Goal: Register for event/course

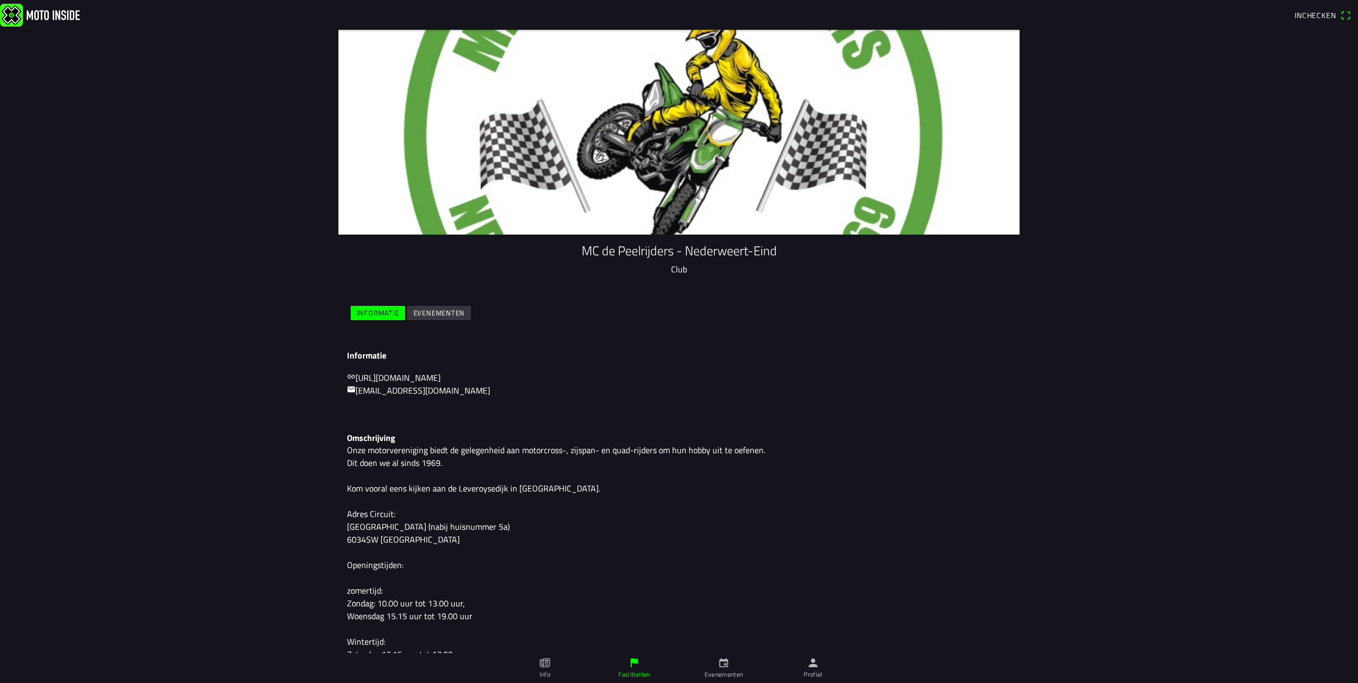
click at [0, 0] on slot "Evenementen" at bounding box center [0, 0] width 0 height 0
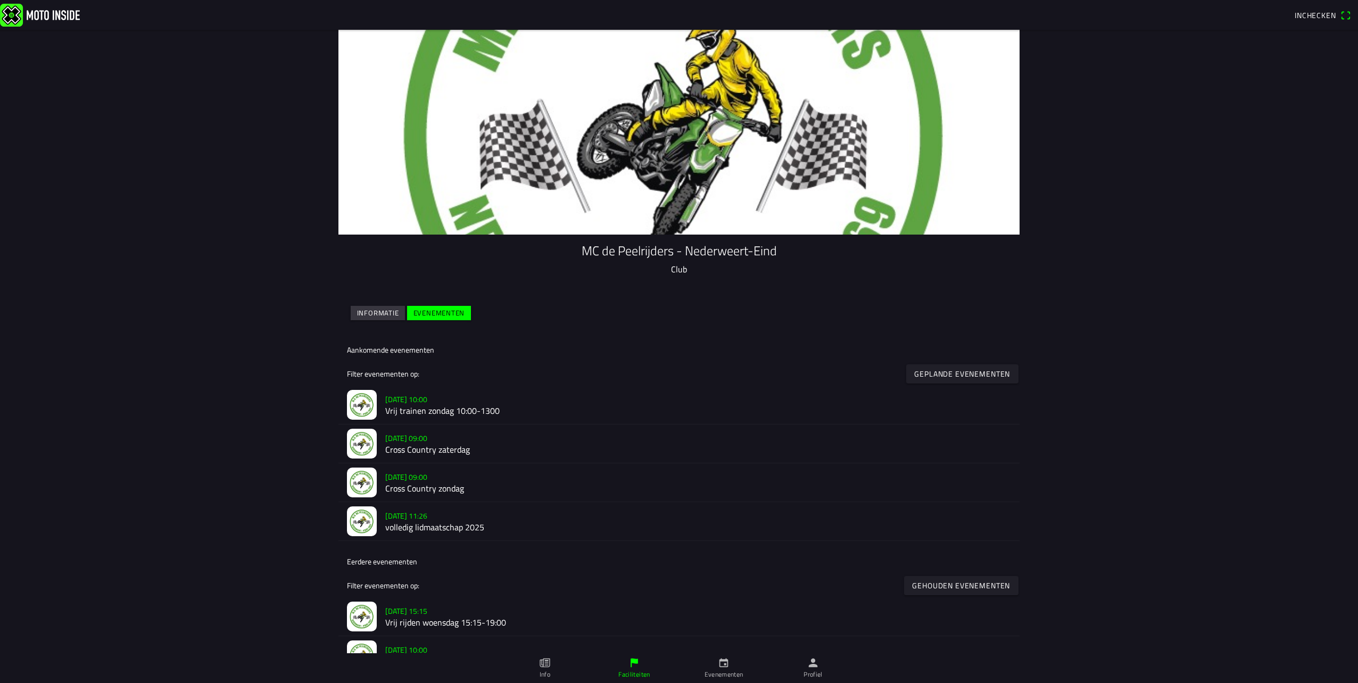
click at [439, 448] on h2 "Cross Country zaterdag" at bounding box center [698, 450] width 626 height 10
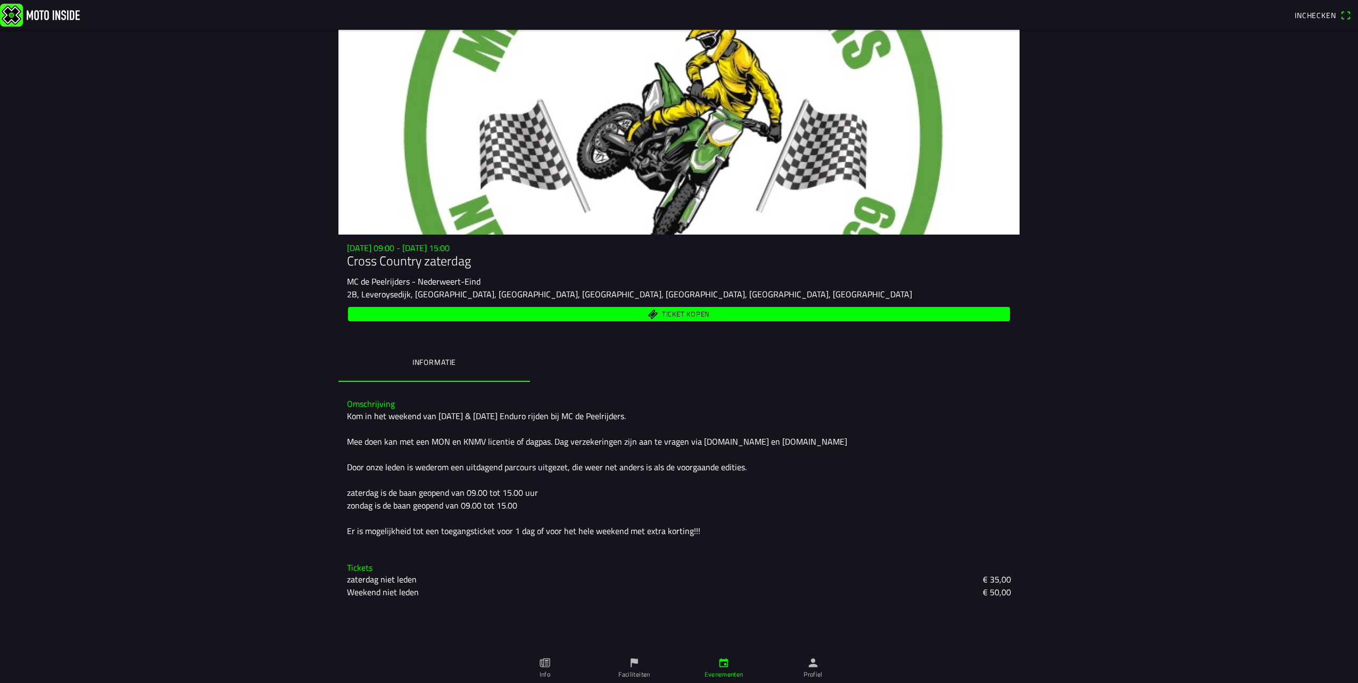
click at [0, 0] on slot "zaterdag niet leden" at bounding box center [0, 0] width 0 height 0
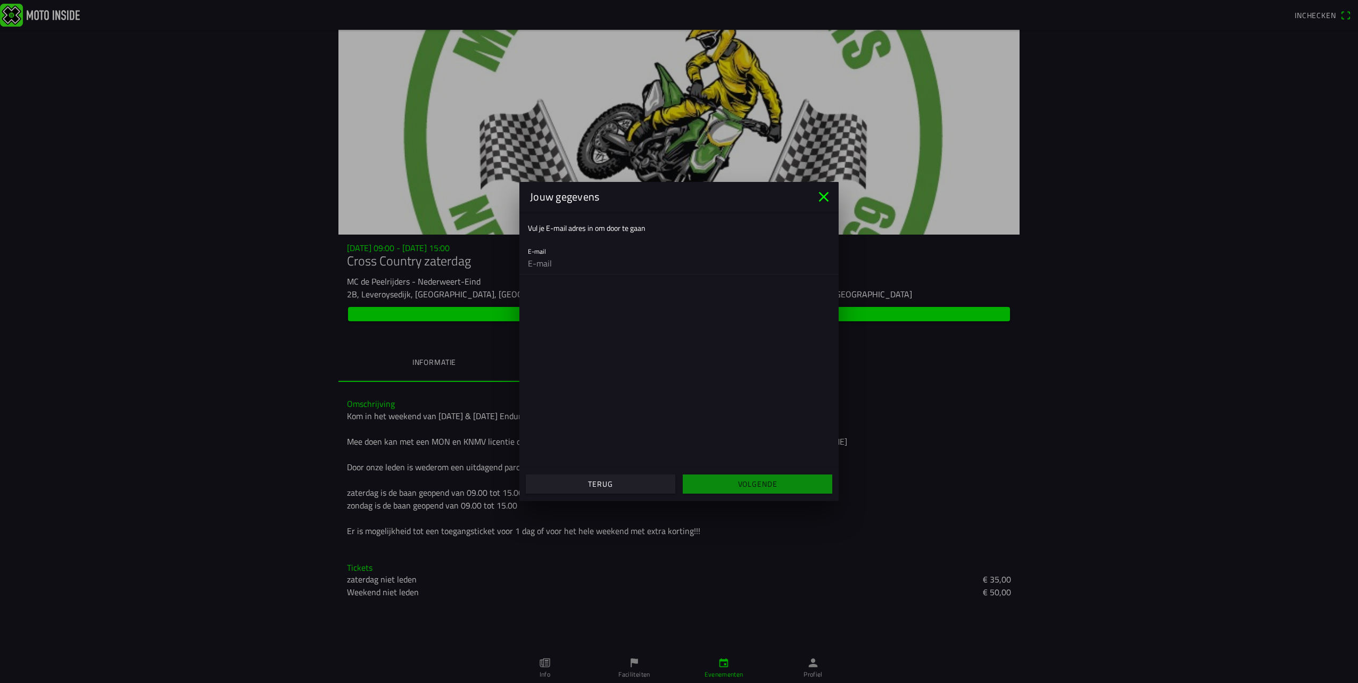
click at [822, 198] on icon "close" at bounding box center [824, 197] width 10 height 10
